Goal: Find specific page/section: Find specific page/section

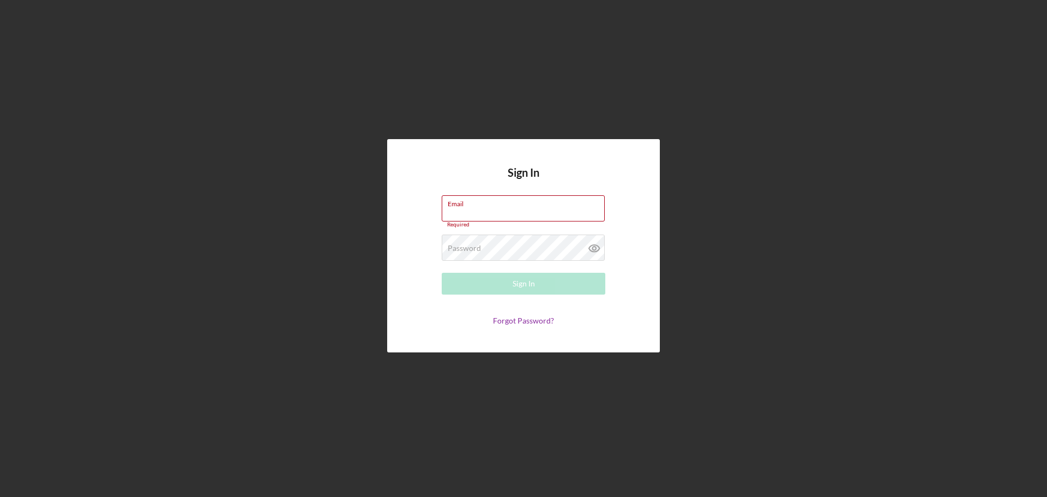
type input "[EMAIL_ADDRESS][DOMAIN_NAME]"
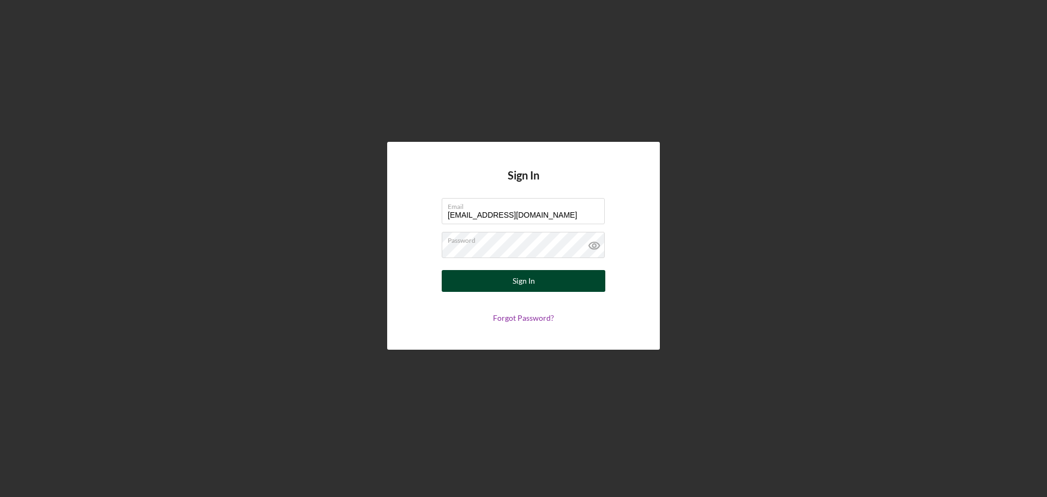
click at [532, 280] on div "Sign In" at bounding box center [524, 281] width 22 height 22
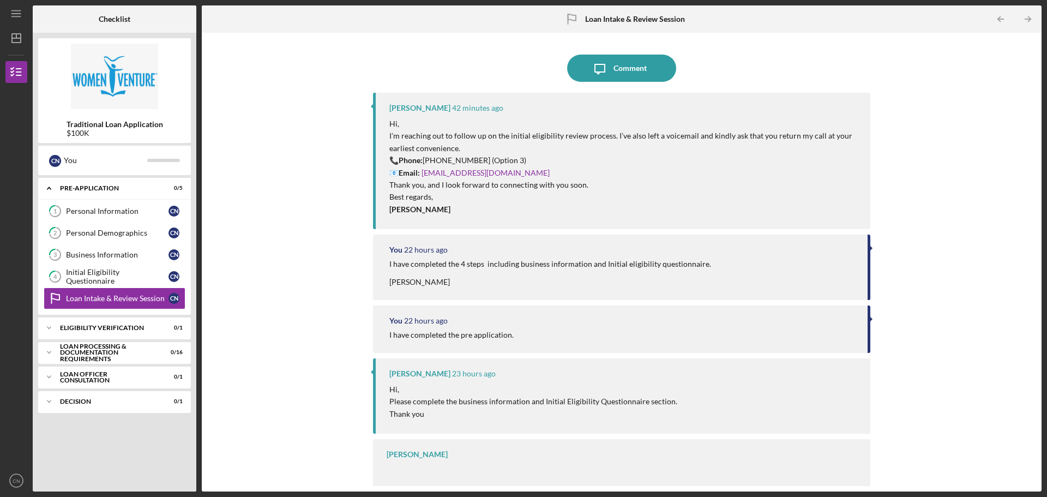
click at [1046, 189] on div "Icon/Menu Loan Intake & Review Session Loan Intake & Review Session Checklist T…" at bounding box center [523, 248] width 1047 height 497
